Goal: Transaction & Acquisition: Purchase product/service

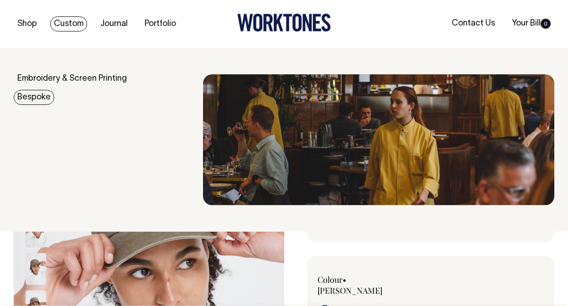
click at [38, 96] on link "Bespoke" at bounding box center [34, 97] width 41 height 15
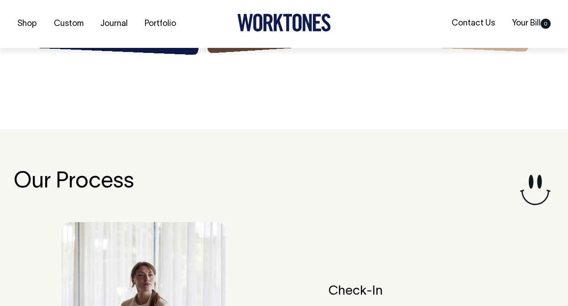
scroll to position [1556, 0]
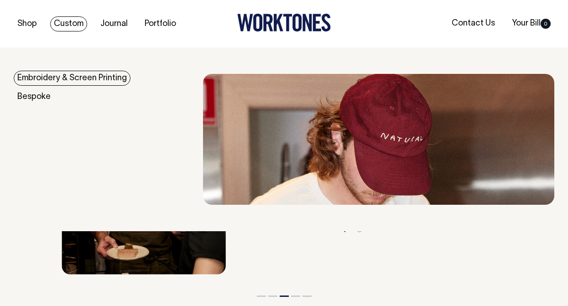
click at [65, 78] on link "Embroidery & Screen Printing" at bounding box center [72, 78] width 117 height 15
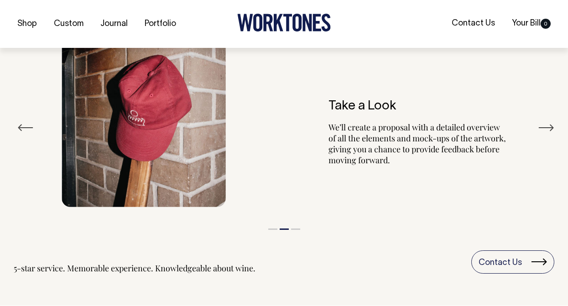
scroll to position [1078, 0]
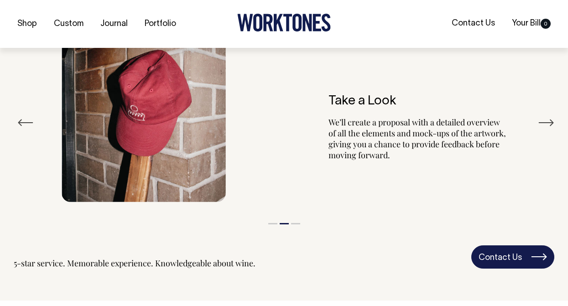
click at [492, 253] on link "Contact Us" at bounding box center [512, 257] width 83 height 24
click at [529, 252] on link "Contact Us" at bounding box center [512, 257] width 83 height 24
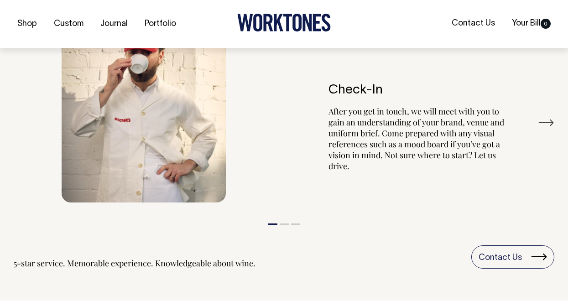
click at [268, 19] on icon at bounding box center [283, 23] width 93 height 18
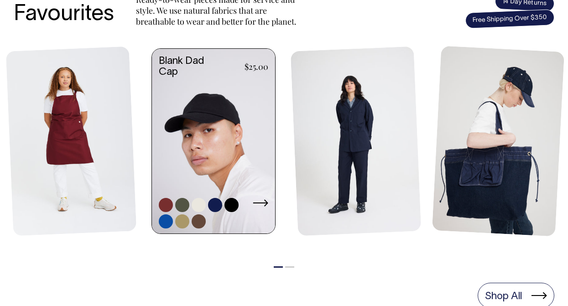
scroll to position [412, 0]
click at [223, 110] on link at bounding box center [213, 142] width 123 height 187
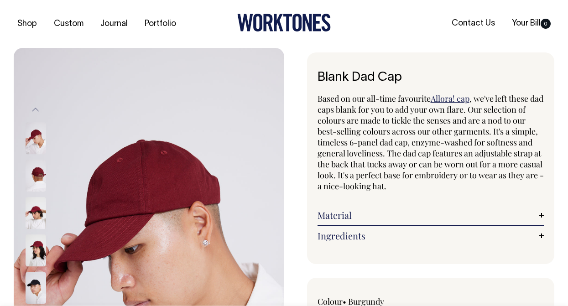
click at [41, 176] on img at bounding box center [36, 176] width 21 height 32
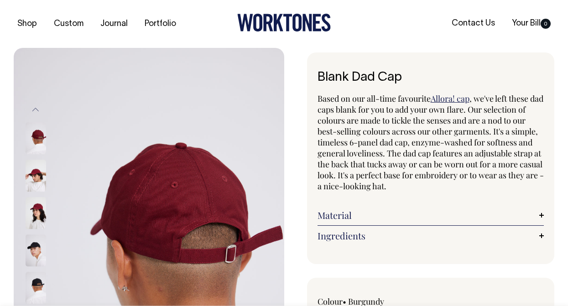
click at [37, 219] on img at bounding box center [36, 213] width 21 height 32
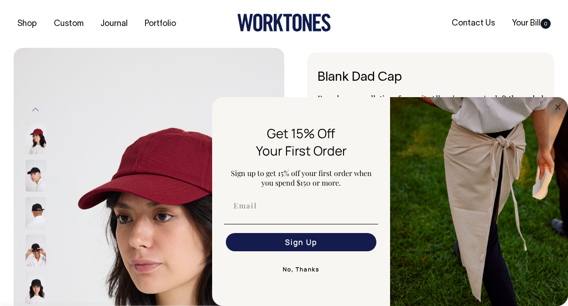
click at [455, 80] on h1 "Blank Dad Cap" at bounding box center [430, 78] width 227 height 14
click at [556, 108] on icon "Close dialog" at bounding box center [557, 107] width 5 height 5
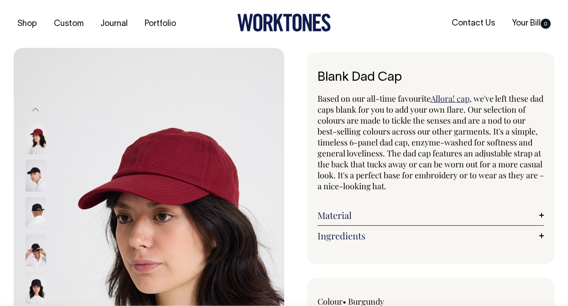
click at [42, 184] on img at bounding box center [36, 176] width 21 height 32
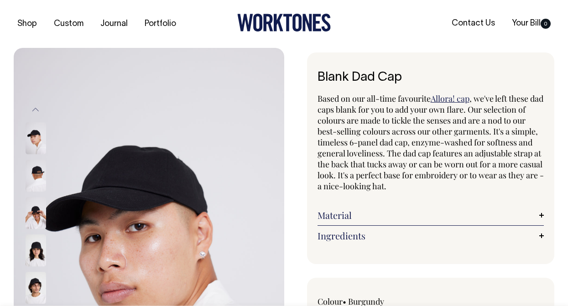
click at [41, 217] on img at bounding box center [36, 213] width 21 height 32
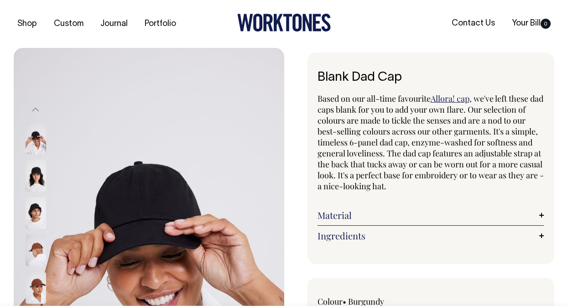
click at [36, 212] on img at bounding box center [36, 213] width 21 height 32
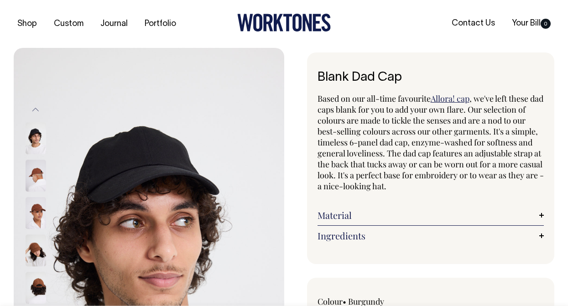
click at [38, 214] on img at bounding box center [36, 213] width 21 height 32
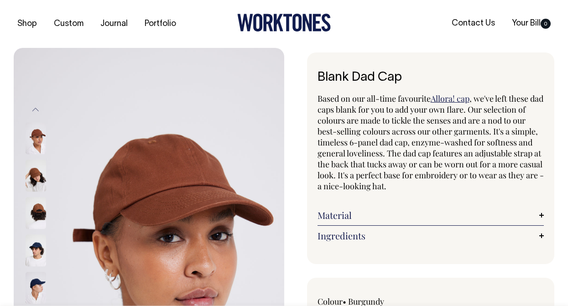
click at [38, 214] on img at bounding box center [36, 213] width 21 height 32
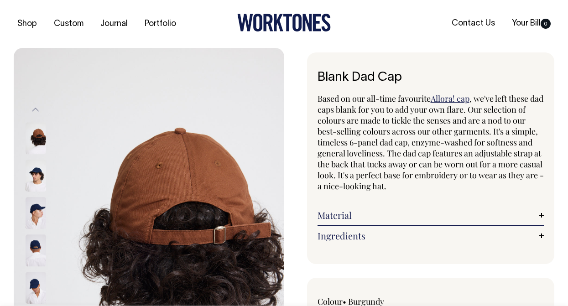
click at [40, 239] on img at bounding box center [36, 251] width 21 height 32
